Goal: Communication & Community: Answer question/provide support

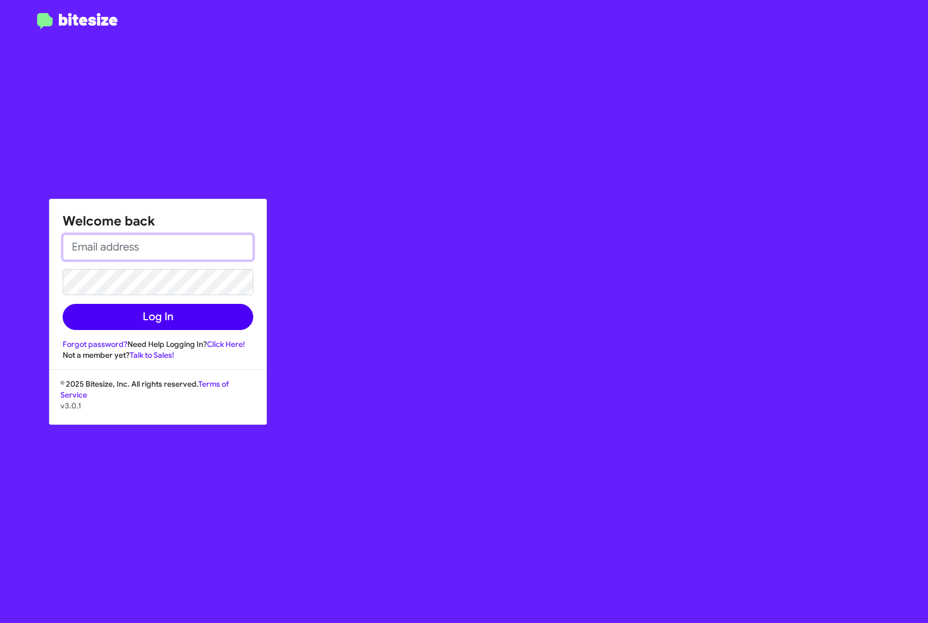
type input "[EMAIL_ADDRESS][DOMAIN_NAME]"
click at [168, 316] on button "Log In" at bounding box center [158, 317] width 191 height 26
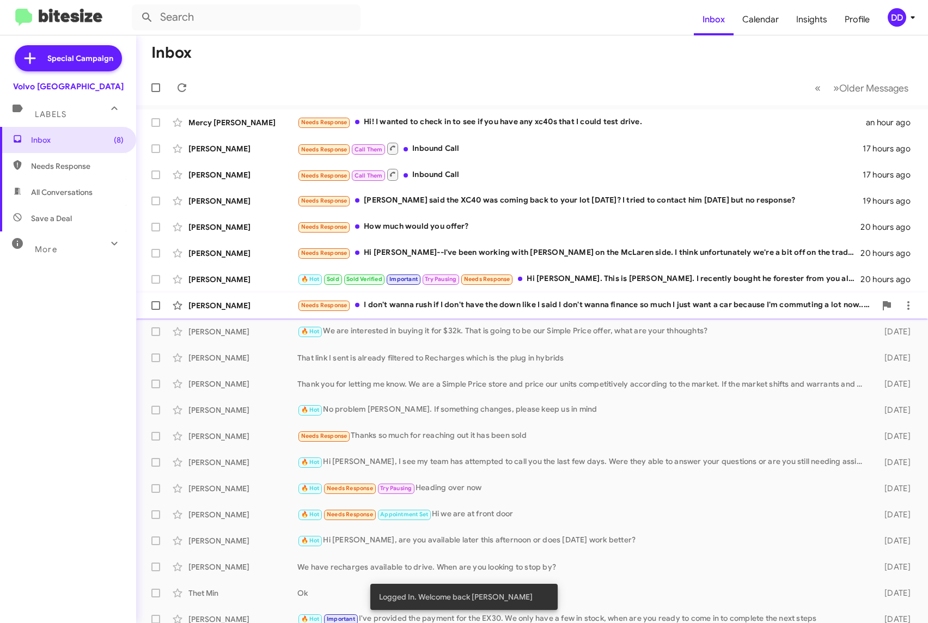
click at [582, 308] on div "Needs Response I don't wanna rush if I don't have the down like I said I don't …" at bounding box center [586, 305] width 578 height 13
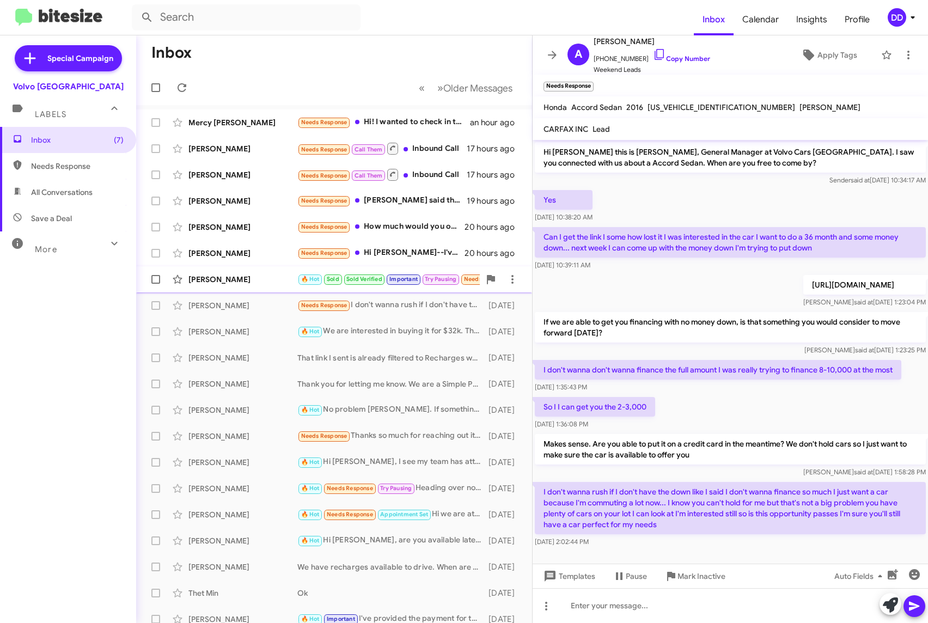
click at [258, 279] on div "[PERSON_NAME]" at bounding box center [242, 279] width 109 height 11
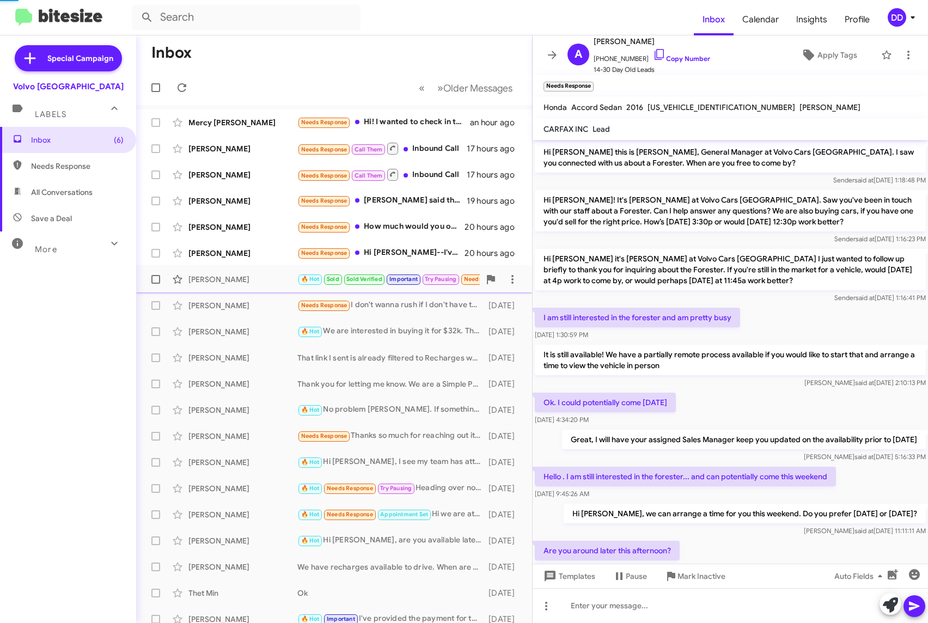
scroll to position [509, 0]
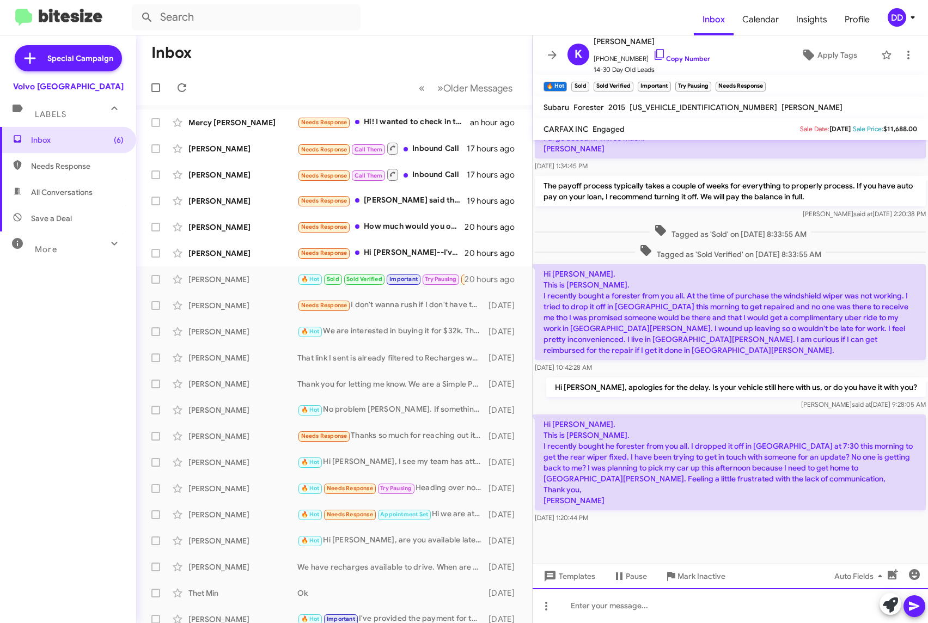
click at [765, 601] on div at bounding box center [730, 605] width 395 height 35
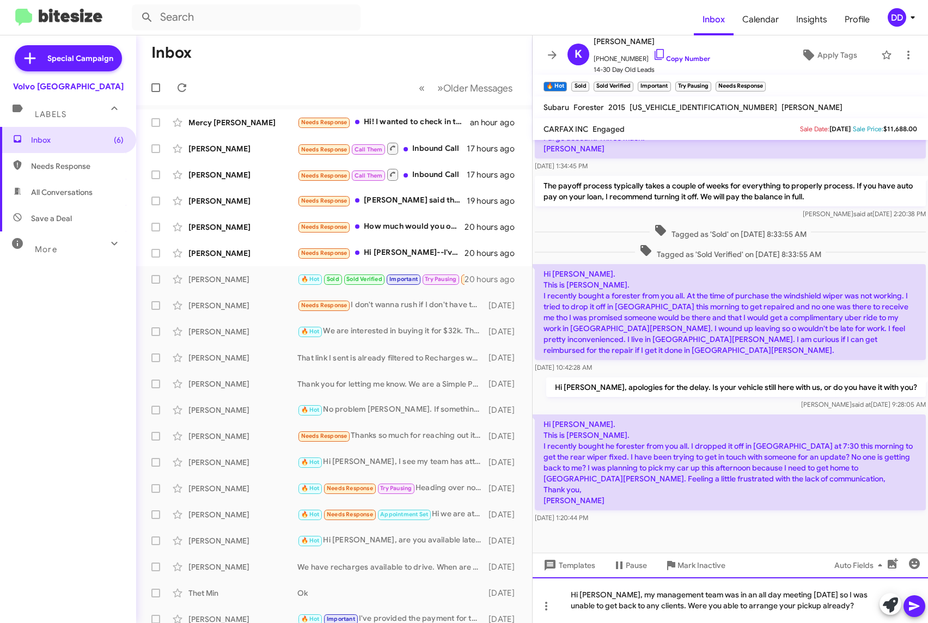
click at [846, 607] on div "Hi [PERSON_NAME], my management team was in an all day meeting [DATE] so I was …" at bounding box center [730, 600] width 395 height 46
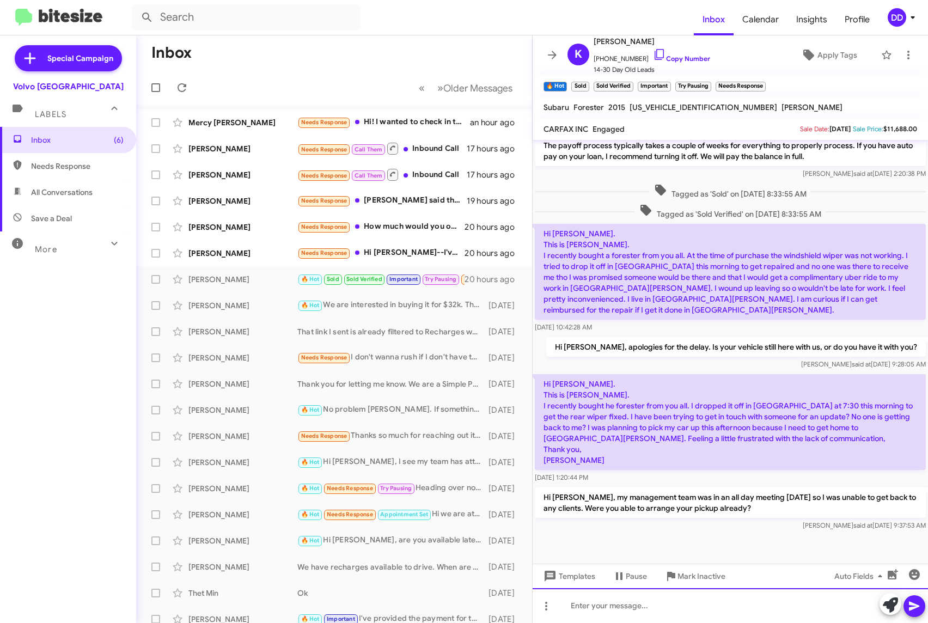
scroll to position [560, 0]
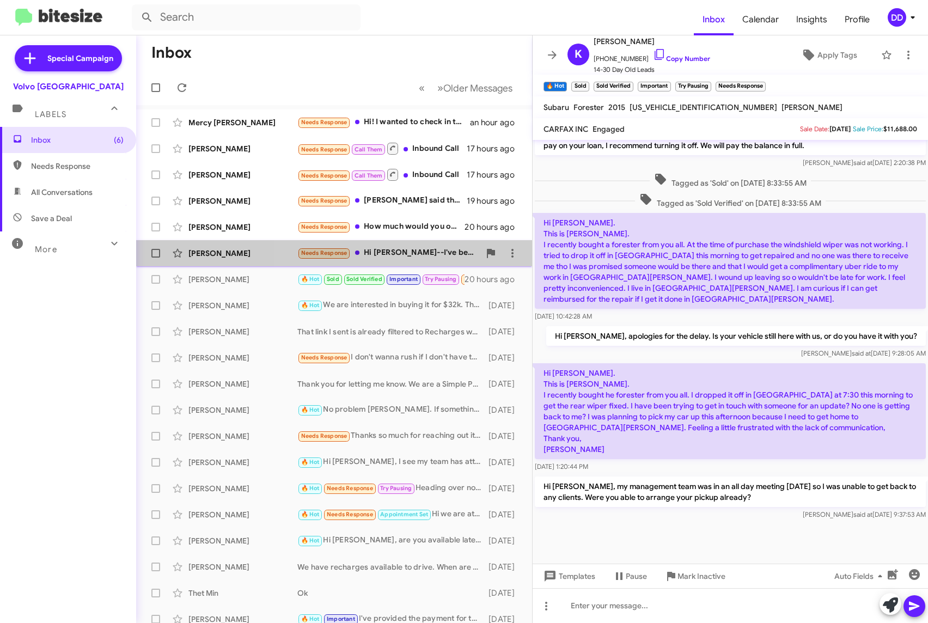
click at [386, 253] on div "Needs Response Hi [PERSON_NAME]--I've been working with [PERSON_NAME] on the Mc…" at bounding box center [388, 253] width 182 height 13
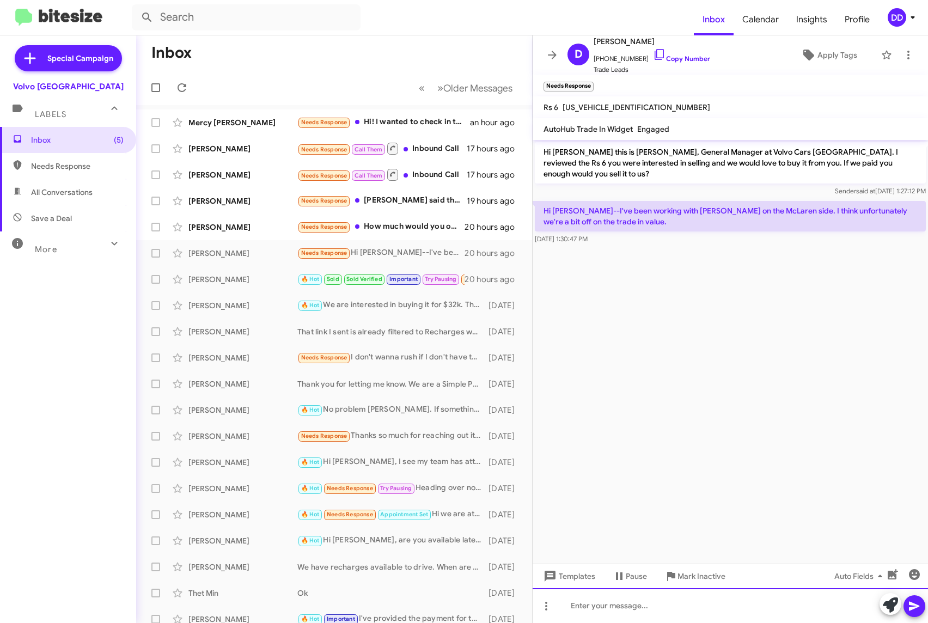
click at [740, 604] on div at bounding box center [730, 605] width 395 height 35
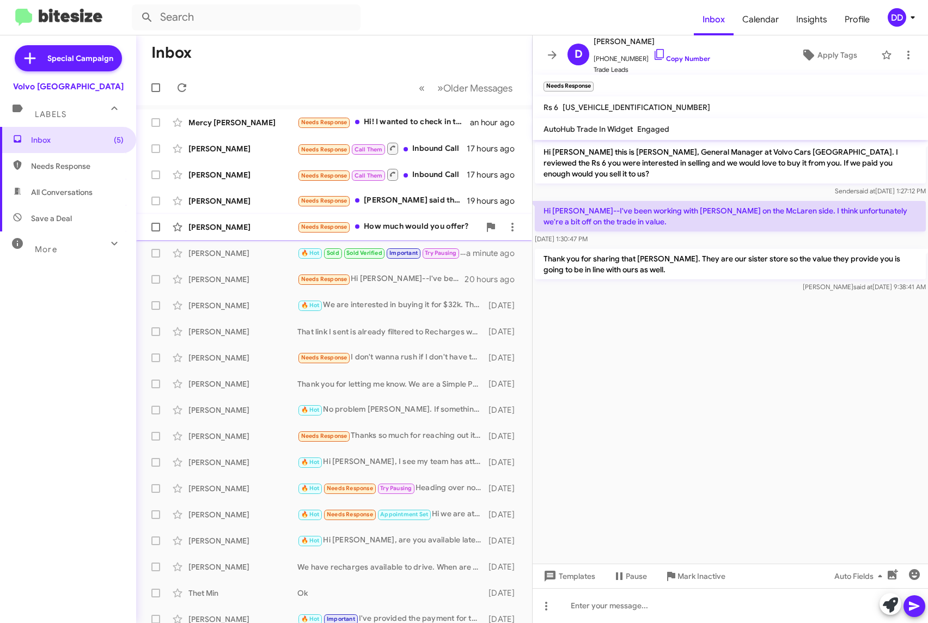
click at [253, 229] on div "[PERSON_NAME]" at bounding box center [242, 227] width 109 height 11
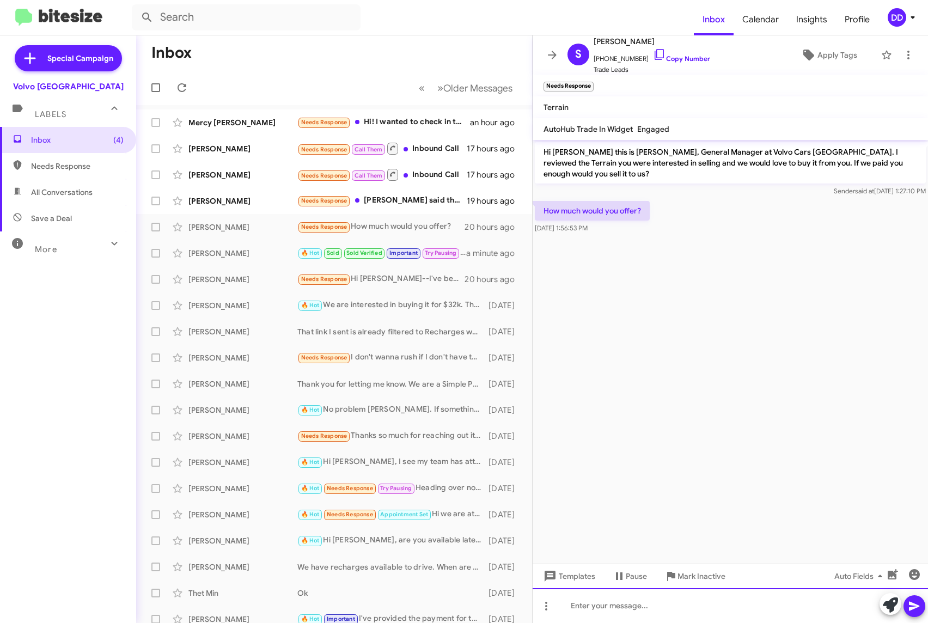
click at [707, 611] on div at bounding box center [730, 605] width 395 height 35
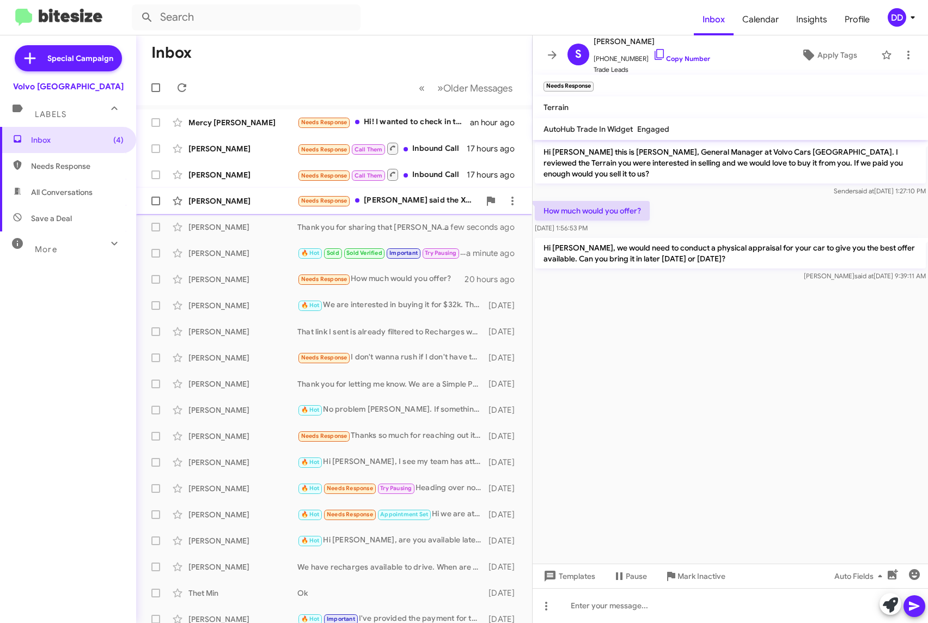
click at [404, 203] on div "Needs Response [PERSON_NAME] said the XC40 was coming back to your lot [DATE]? …" at bounding box center [388, 200] width 182 height 13
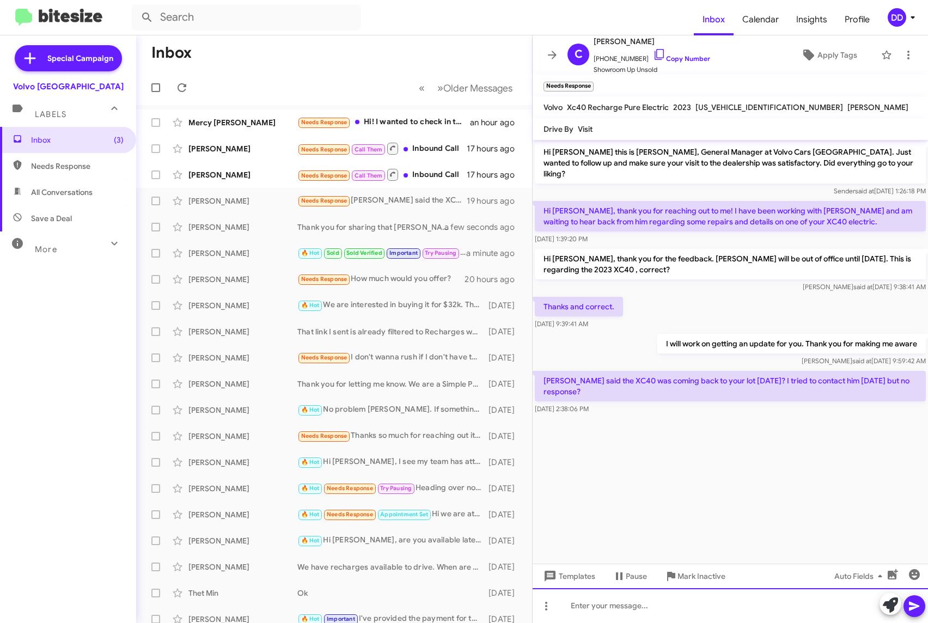
click at [725, 603] on div at bounding box center [730, 605] width 395 height 35
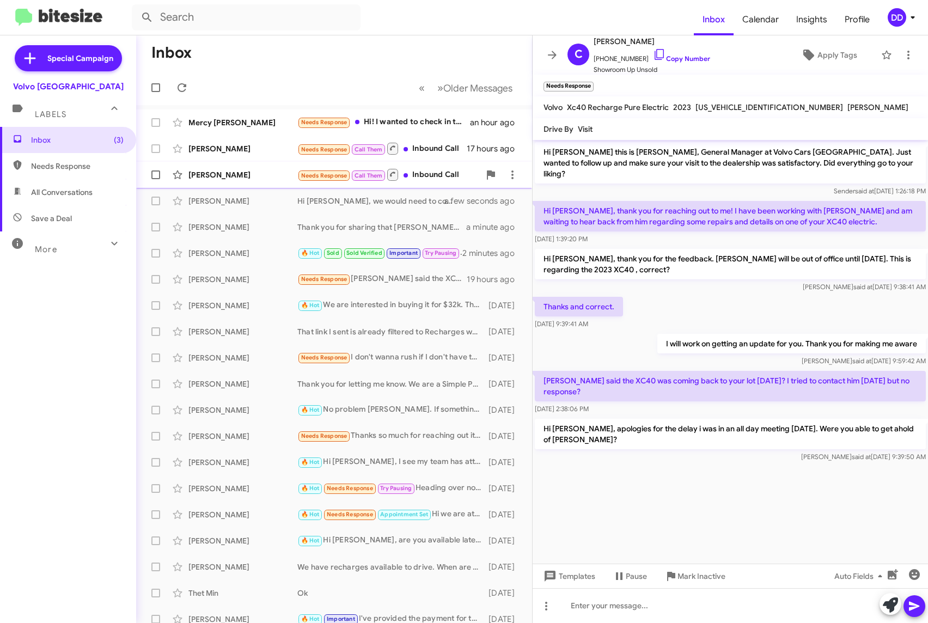
click at [212, 173] on div "[PERSON_NAME]" at bounding box center [242, 174] width 109 height 11
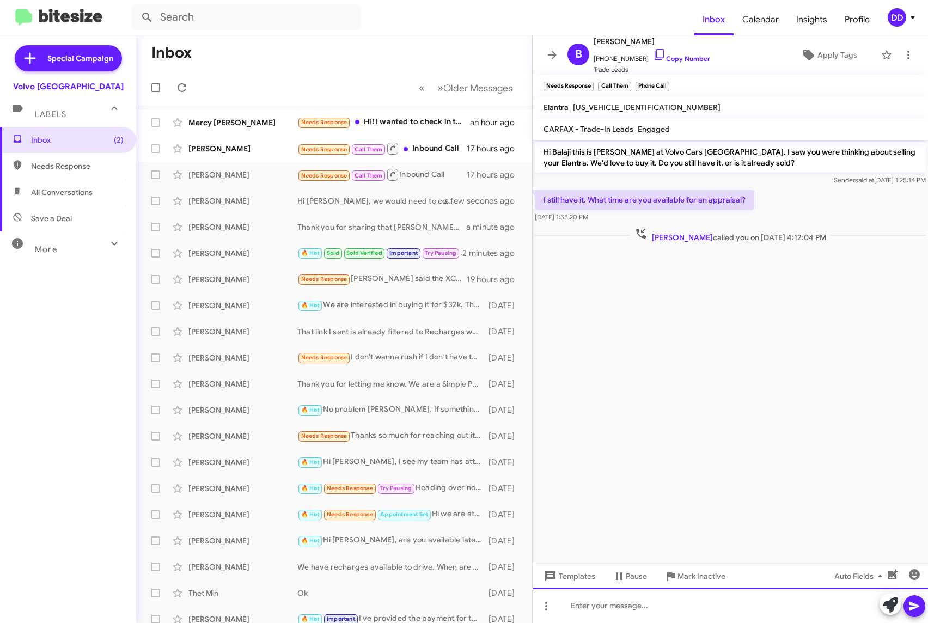
click at [716, 608] on div at bounding box center [730, 605] width 395 height 35
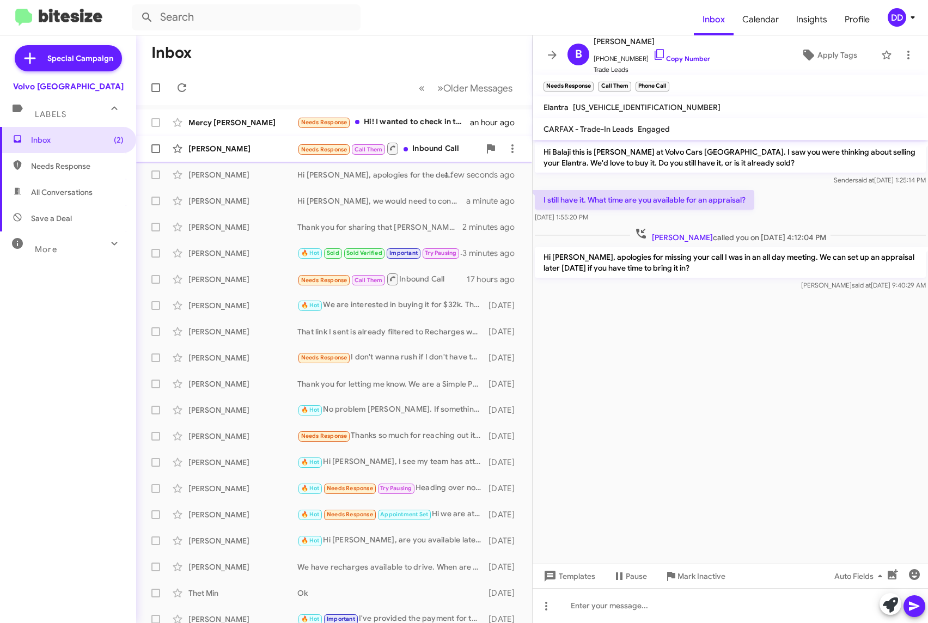
click at [216, 147] on div "[PERSON_NAME]" at bounding box center [242, 148] width 109 height 11
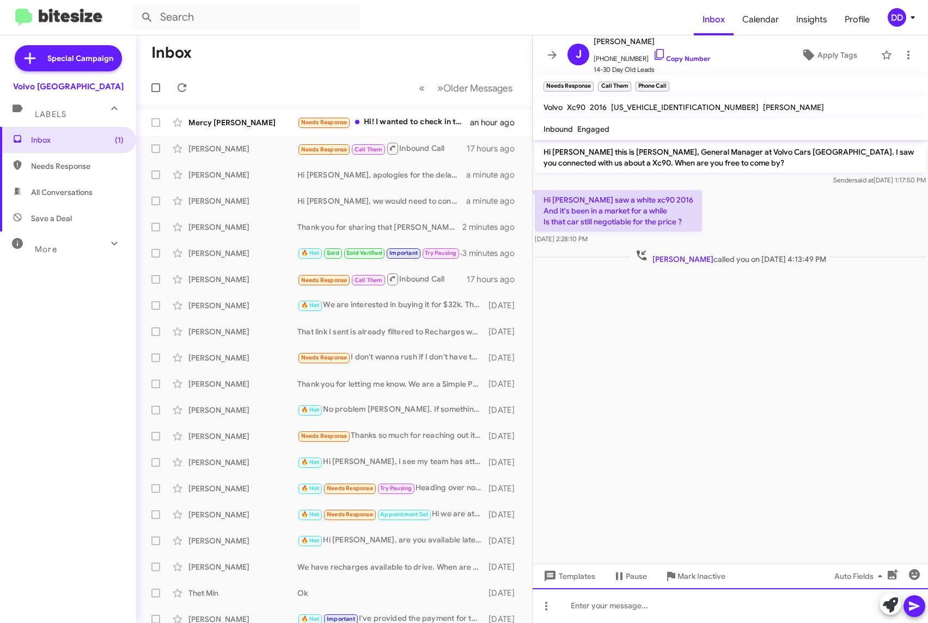
click at [704, 604] on div at bounding box center [730, 605] width 395 height 35
click at [819, 606] on div "Hi [PERSON_NAME], sorry for missing your call I was in an all day meeting." at bounding box center [730, 605] width 395 height 35
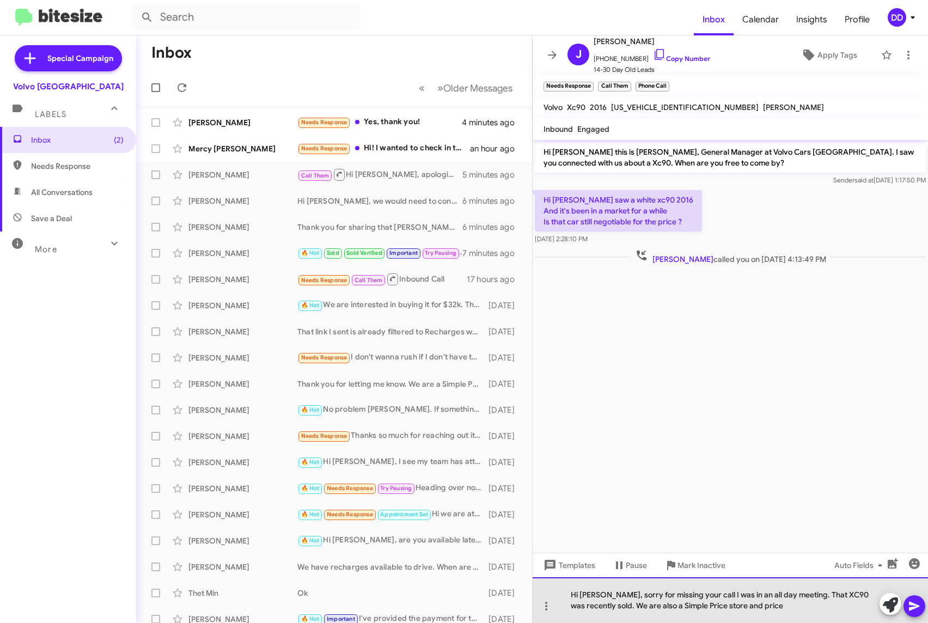
click at [762, 608] on div "Hi [PERSON_NAME], sorry for missing your call I was in an all day meeting. That…" at bounding box center [730, 600] width 395 height 46
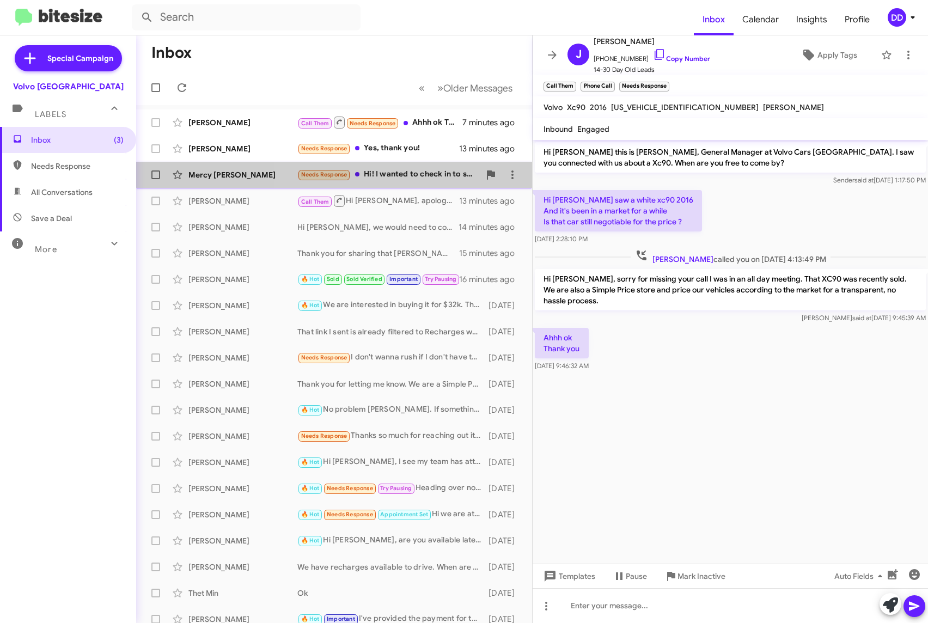
click at [382, 172] on div "Needs Response Hi! I wanted to check in to see if you have any xc40s that I cou…" at bounding box center [388, 174] width 182 height 13
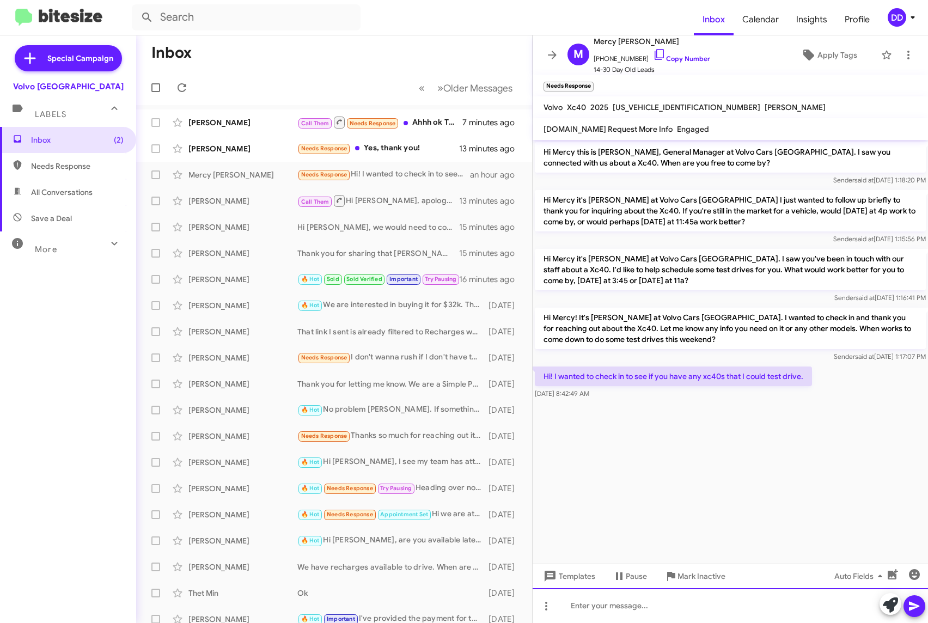
click at [685, 608] on div at bounding box center [730, 605] width 395 height 35
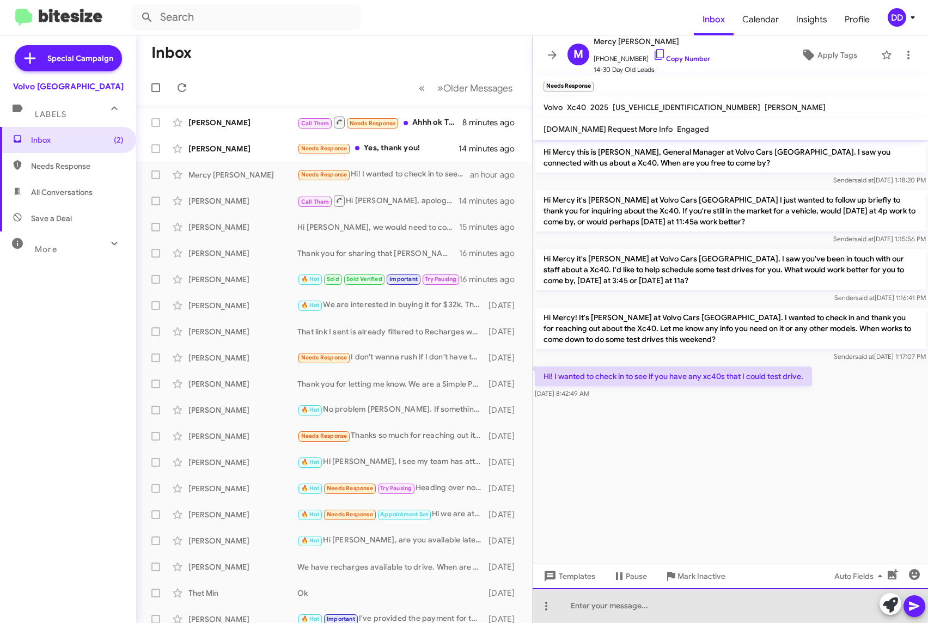
click at [730, 603] on div at bounding box center [730, 605] width 395 height 35
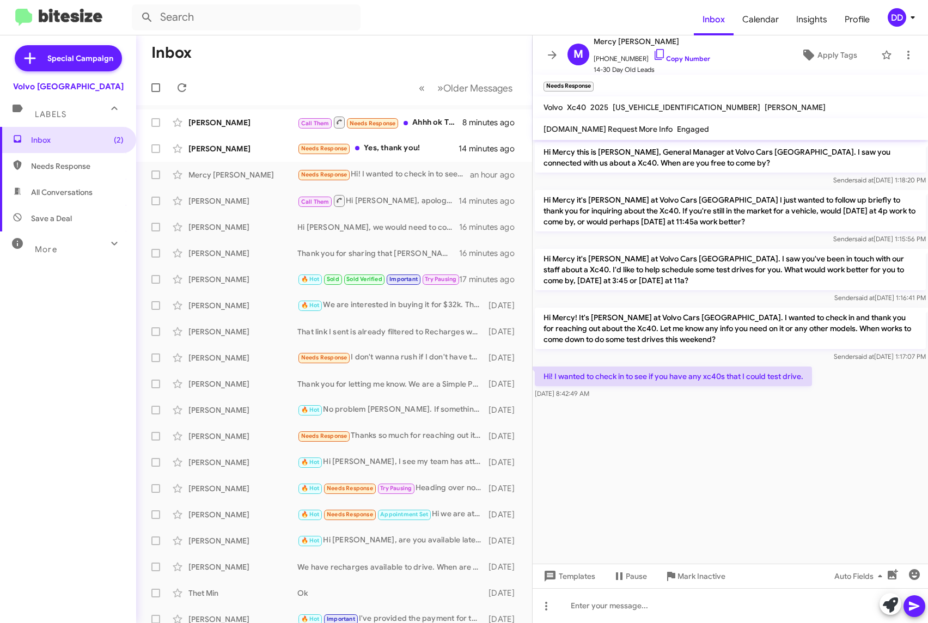
drag, startPoint x: 730, startPoint y: 603, endPoint x: 650, endPoint y: 539, distance: 103.4
click at [650, 539] on cdk-virtual-scroll-viewport "Hi Mercy this is [PERSON_NAME], General Manager at Volvo Cars [GEOGRAPHIC_DATA]…" at bounding box center [730, 352] width 395 height 424
click at [698, 602] on div at bounding box center [730, 605] width 395 height 35
click at [731, 609] on div "Hi Mercy," at bounding box center [730, 605] width 395 height 35
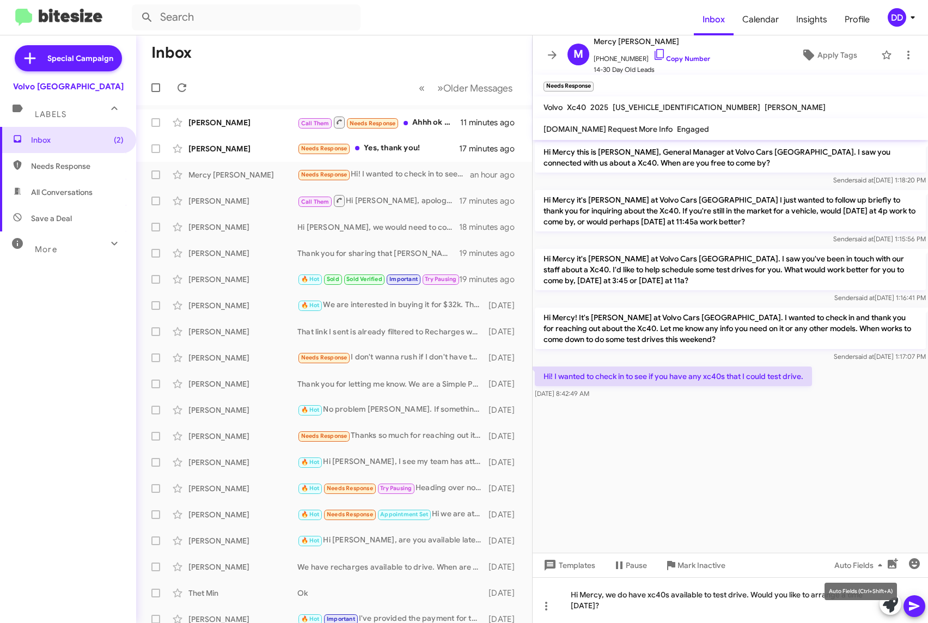
click at [863, 607] on mat-tooltip-component "Auto Fields (Ctrl+Shift+A)" at bounding box center [861, 591] width 88 height 33
click at [863, 600] on div "Auto Fields (Ctrl+Shift+A)" at bounding box center [861, 591] width 72 height 17
click at [786, 595] on div "Hi Mercy, we do have xc40s available to test drive. Would you like to arrange a…" at bounding box center [730, 600] width 395 height 46
click at [862, 597] on div "Hi Mercy, we do have xc40s available to test drive. Would you like to arrange a…" at bounding box center [730, 600] width 395 height 46
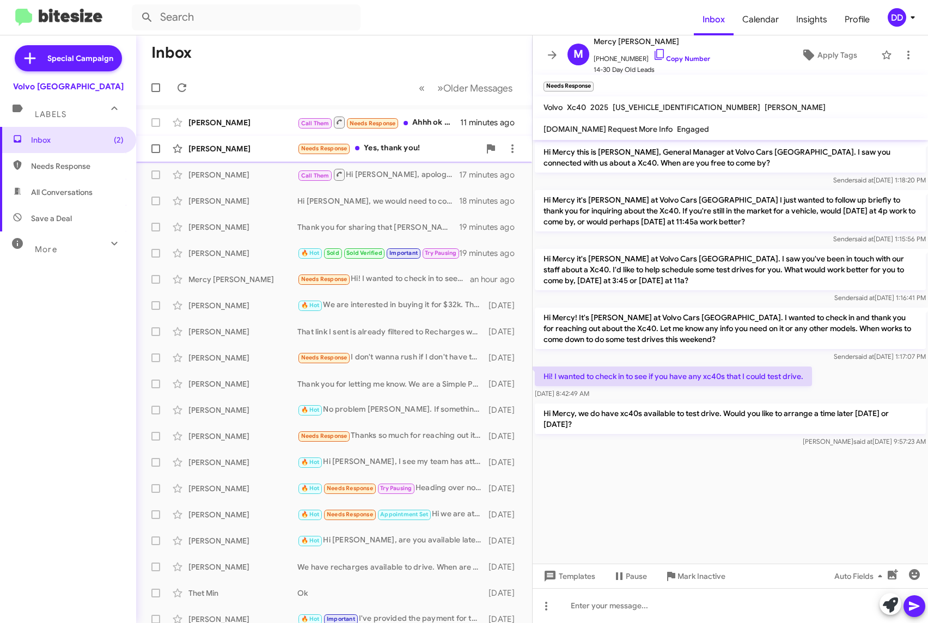
click at [253, 150] on div "[PERSON_NAME]" at bounding box center [242, 148] width 109 height 11
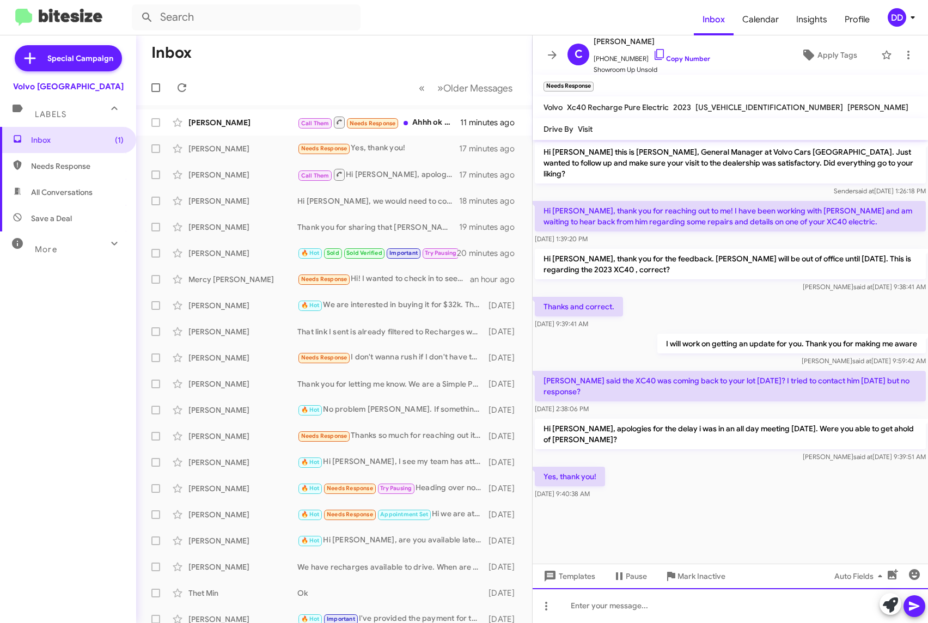
click at [664, 609] on div at bounding box center [730, 605] width 395 height 35
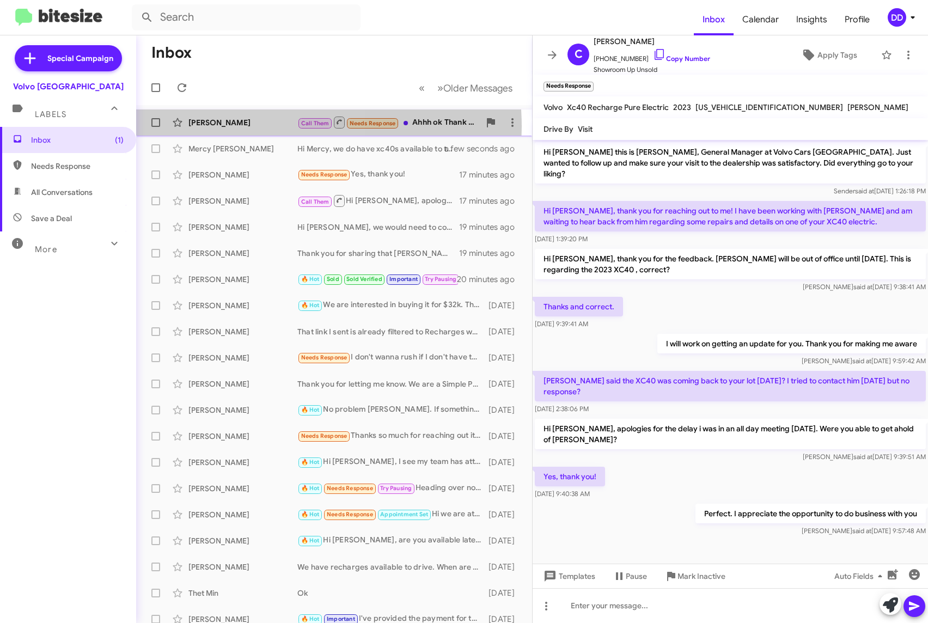
click at [236, 127] on div "[PERSON_NAME]" at bounding box center [242, 122] width 109 height 11
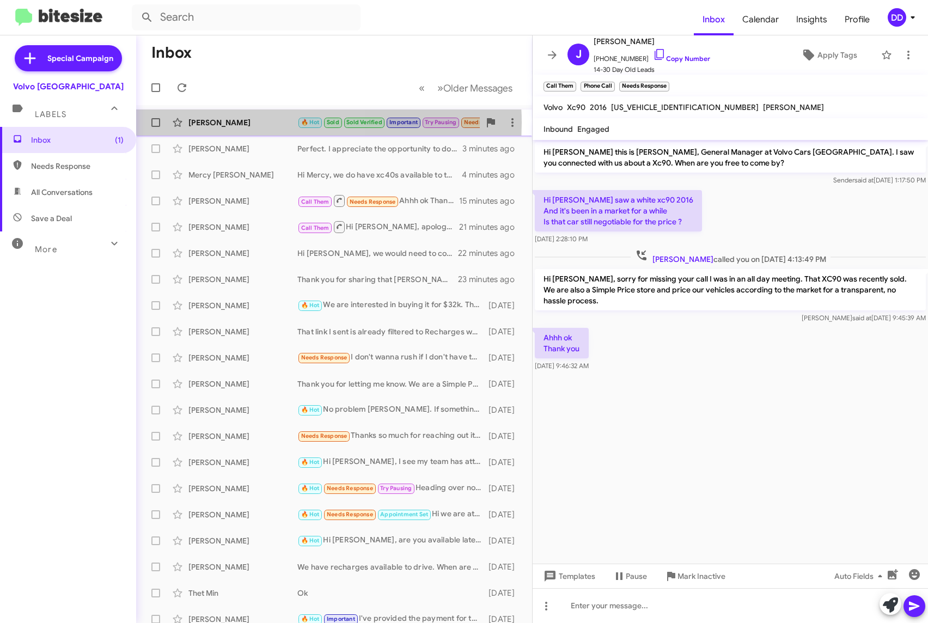
click at [236, 123] on div "[PERSON_NAME]" at bounding box center [242, 122] width 109 height 11
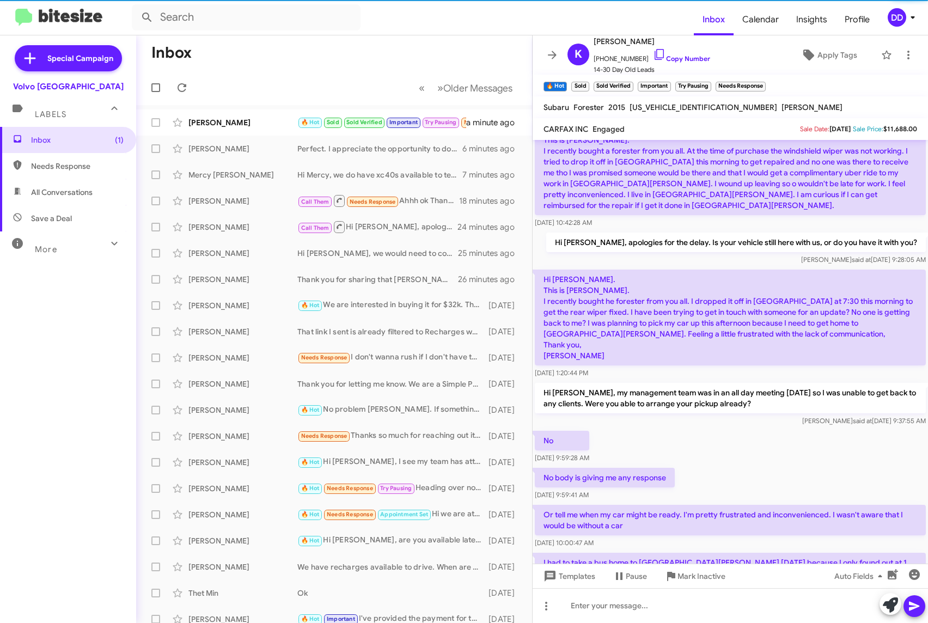
scroll to position [791, 0]
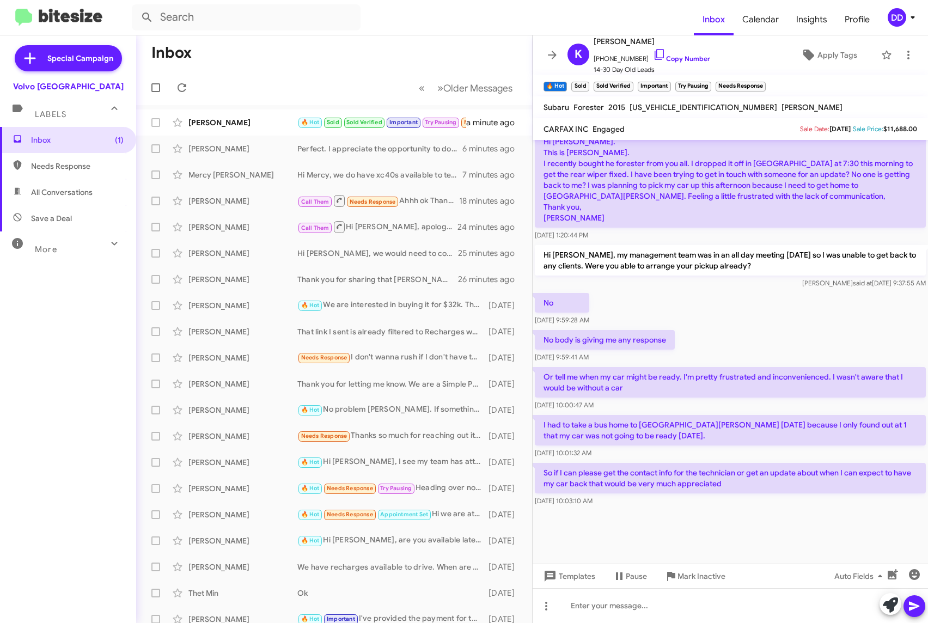
click at [774, 509] on div at bounding box center [730, 541] width 395 height 65
click at [719, 512] on div at bounding box center [730, 541] width 395 height 65
click at [762, 603] on div at bounding box center [730, 605] width 395 height 35
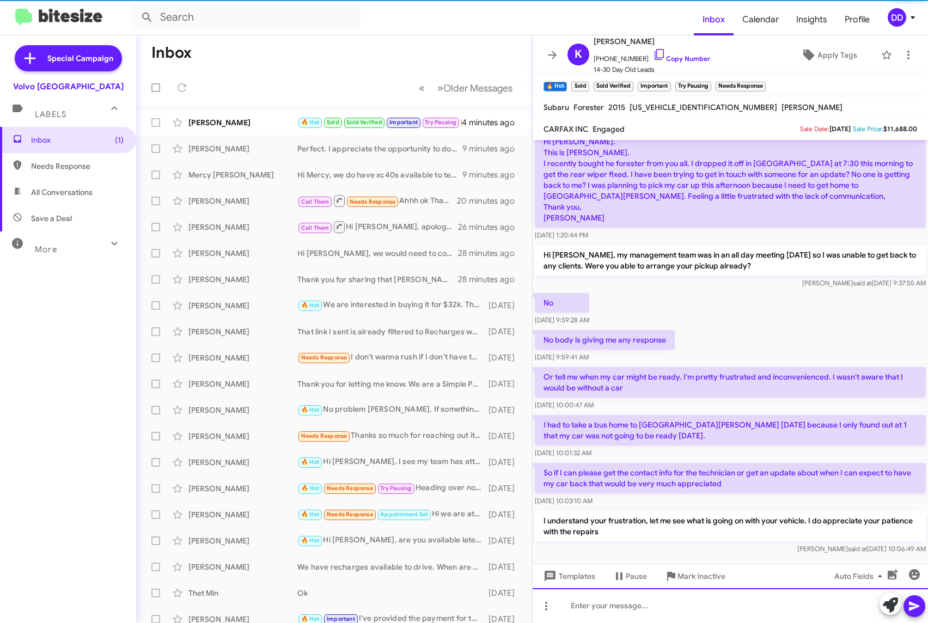
scroll to position [0, 0]
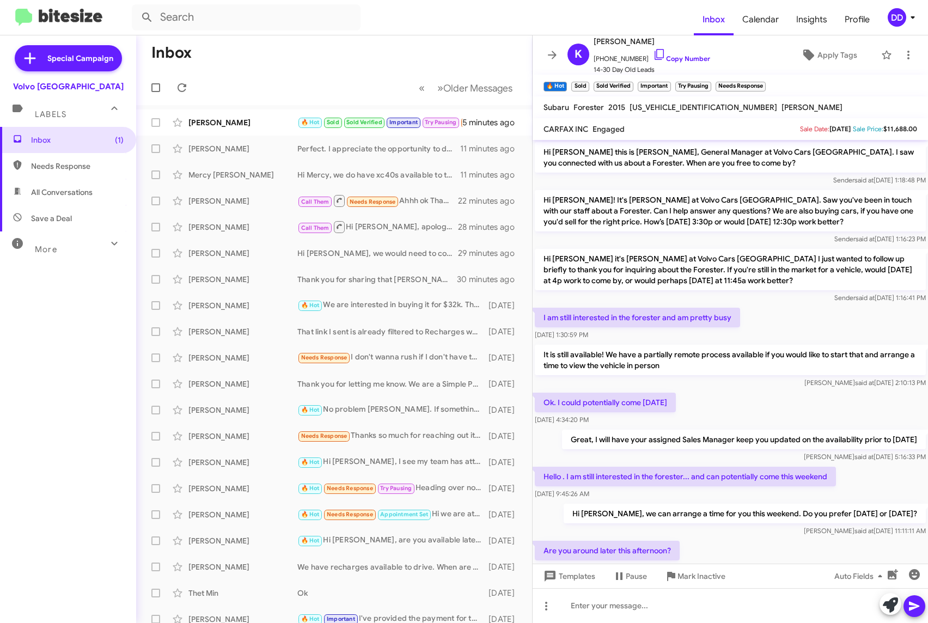
click at [757, 510] on p "Hi [PERSON_NAME], we can arrange a time for you this weekend. Do you prefer [DA…" at bounding box center [745, 514] width 362 height 20
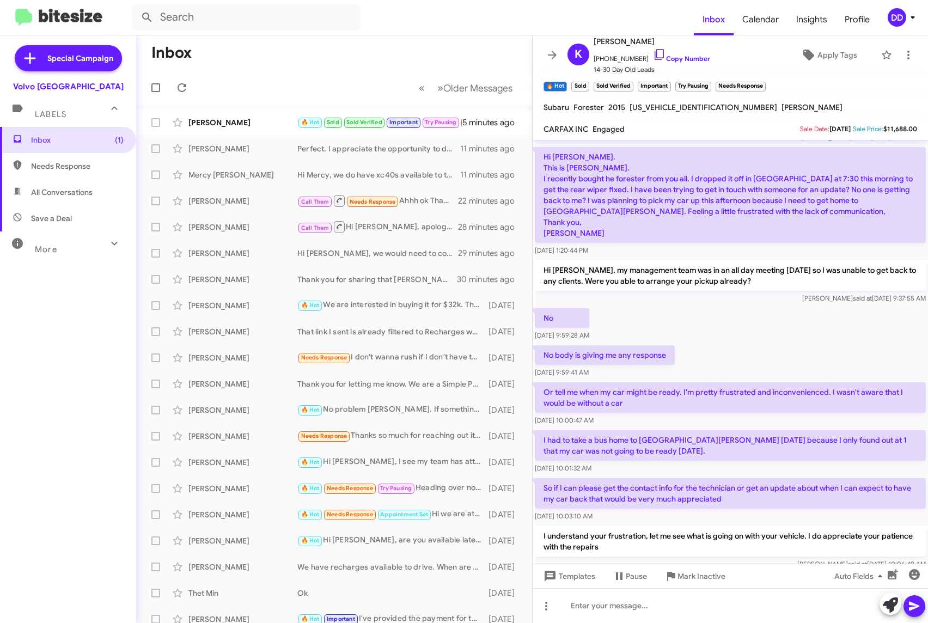
scroll to position [842, 0]
